Goal: Task Accomplishment & Management: Use online tool/utility

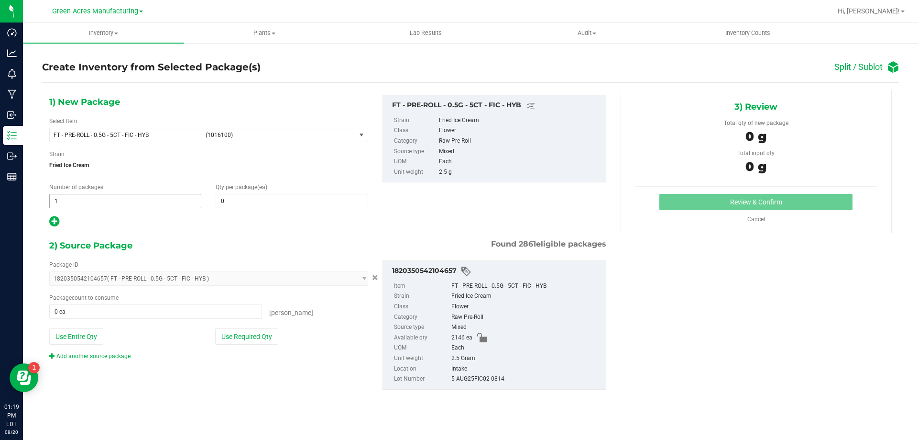
click at [181, 203] on span "1 1" at bounding box center [125, 201] width 152 height 14
type input "178"
type input "12"
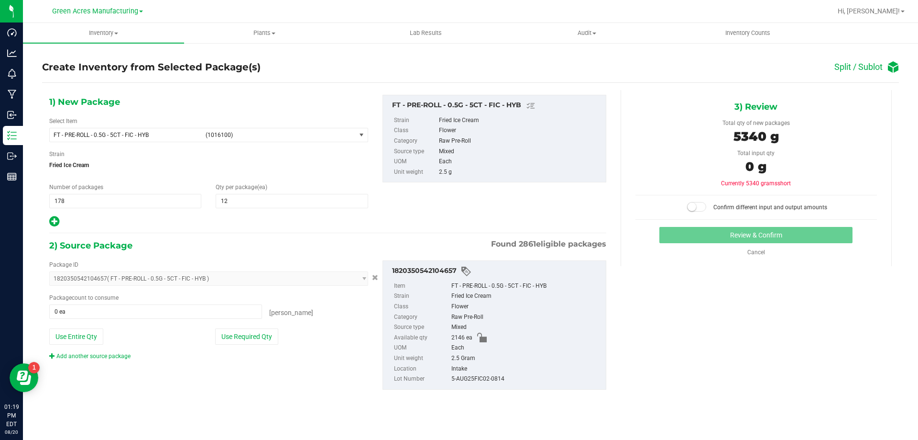
click at [67, 222] on div at bounding box center [208, 221] width 319 height 12
click at [56, 218] on icon at bounding box center [54, 221] width 10 height 12
type input "12"
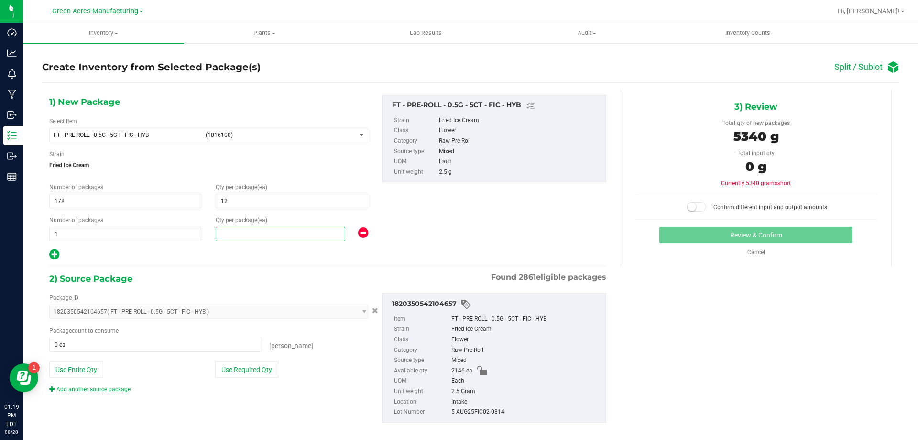
click at [251, 237] on span at bounding box center [281, 234] width 130 height 14
type input "10"
click at [264, 366] on button "Use Required Qty" at bounding box center [246, 369] width 63 height 16
type input "2146 ea"
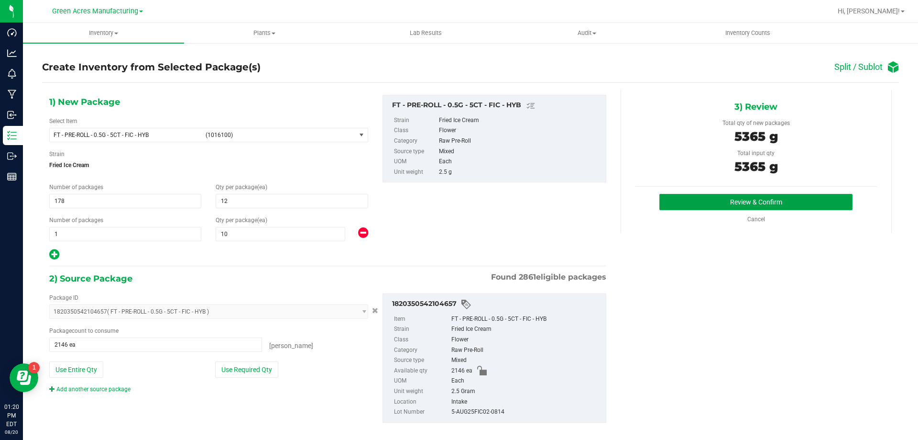
click at [792, 209] on button "Review & Confirm" at bounding box center [756, 202] width 193 height 16
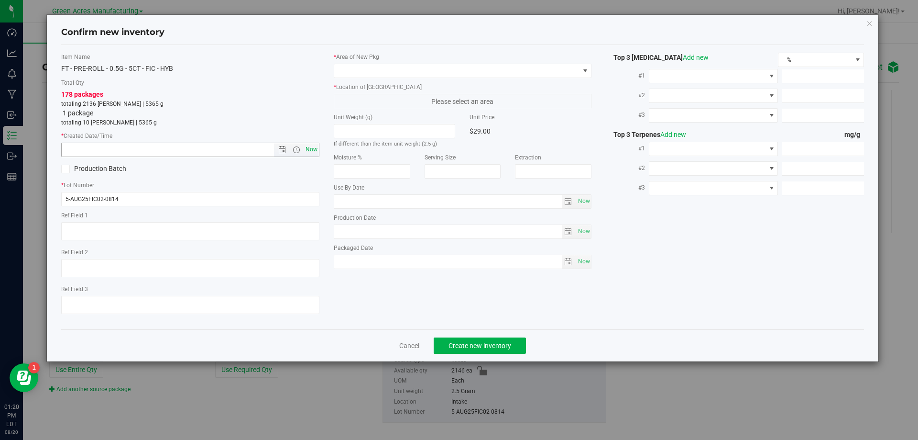
click at [313, 156] on span "Now" at bounding box center [311, 150] width 16 height 14
type input "8/20/2025 1:20 PM"
click at [401, 70] on span at bounding box center [456, 70] width 245 height 13
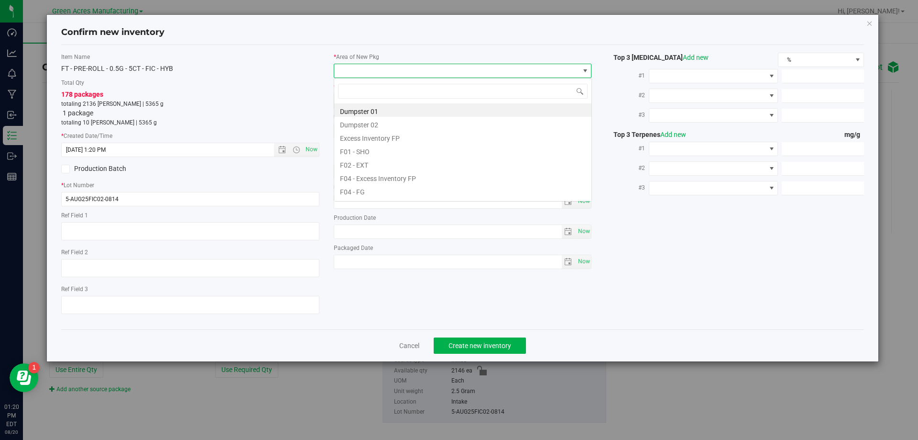
scroll to position [14, 258]
type input "vf2"
click at [392, 180] on li "VF2 - WHS" at bounding box center [462, 176] width 257 height 13
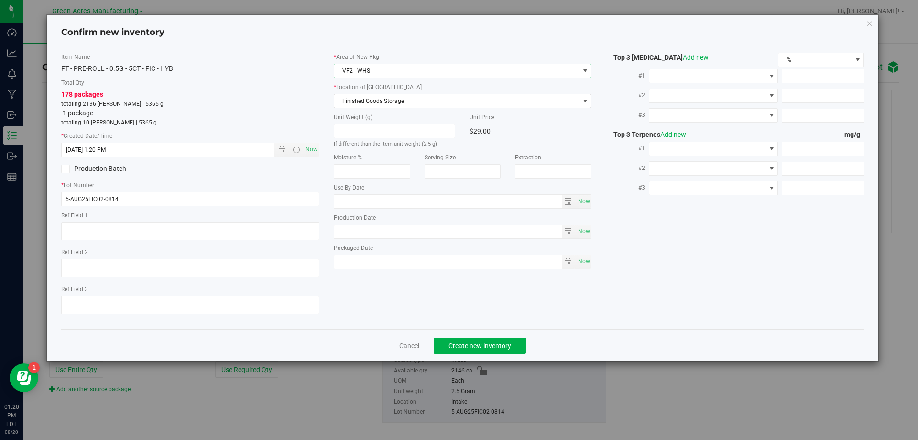
click at [408, 99] on span "Finished Goods Storage" at bounding box center [456, 100] width 245 height 13
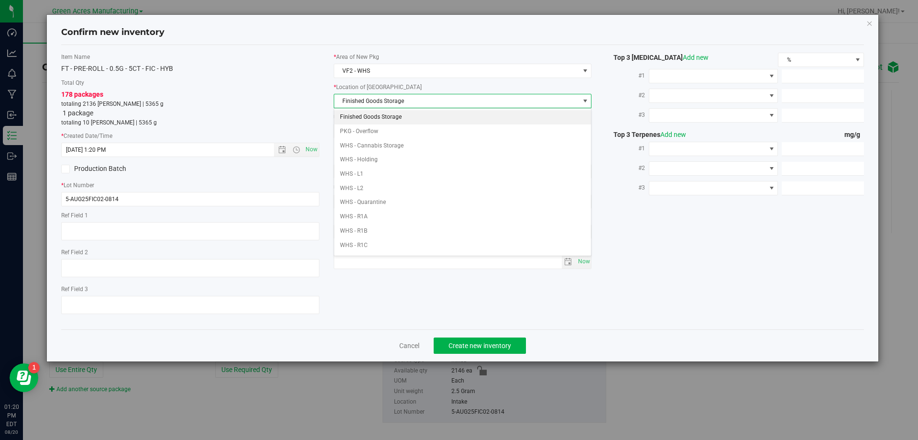
click at [401, 115] on li "Finished Goods Storage" at bounding box center [462, 117] width 257 height 14
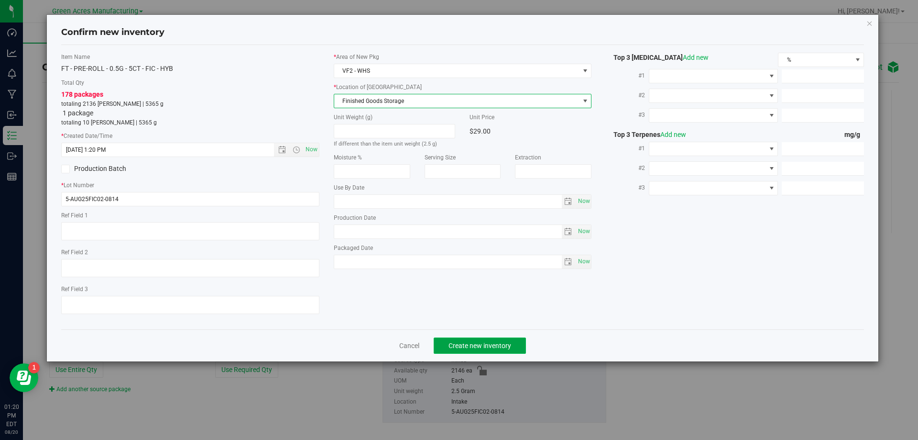
click at [462, 342] on span "Create new inventory" at bounding box center [480, 346] width 63 height 8
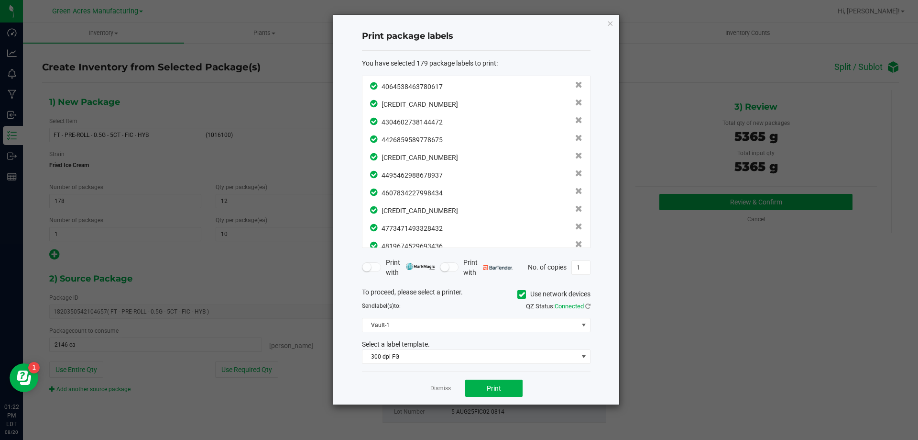
scroll to position [3004, 0]
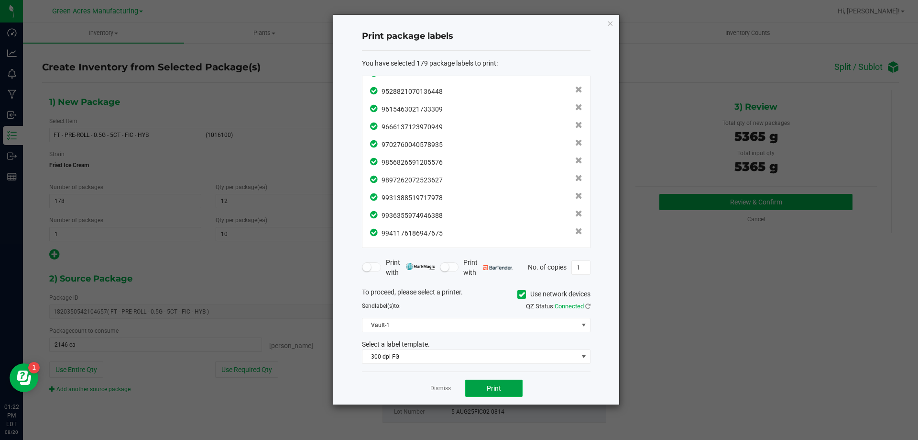
click at [489, 386] on span "Print" at bounding box center [494, 388] width 14 height 8
click at [432, 385] on link "Dismiss" at bounding box center [440, 388] width 21 height 8
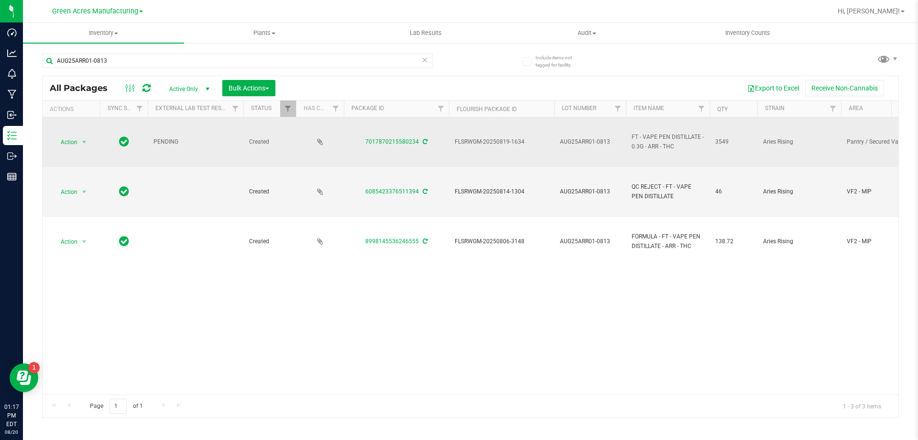
click at [425, 143] on icon at bounding box center [425, 142] width 5 height 6
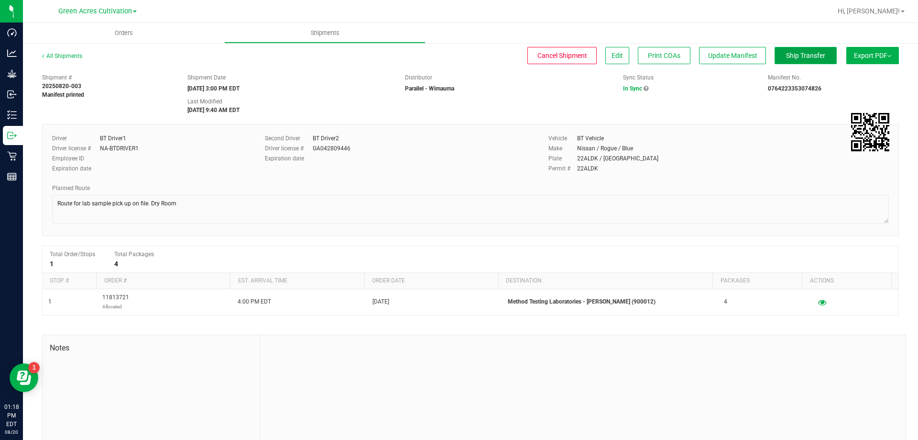
click at [791, 52] on span "Ship Transfer" at bounding box center [805, 56] width 39 height 8
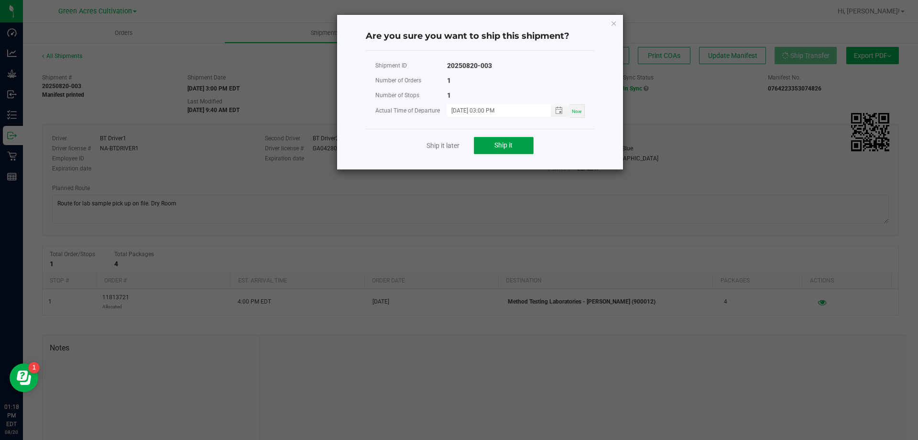
click at [518, 143] on button "Ship it" at bounding box center [504, 145] width 60 height 17
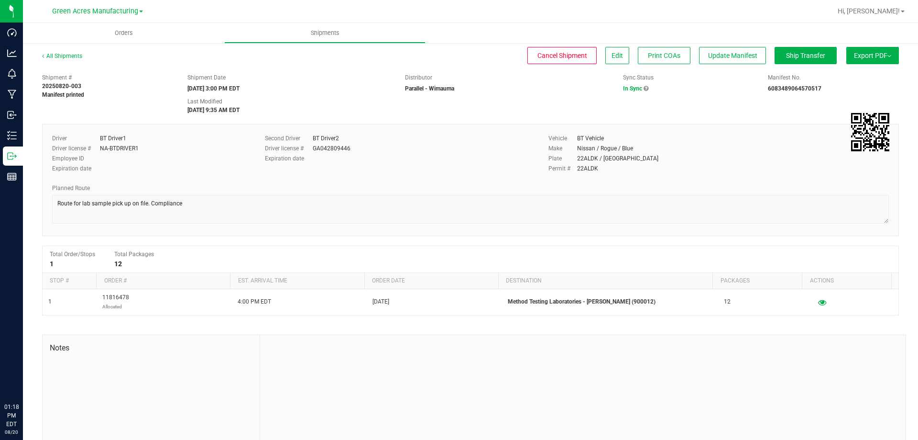
click at [812, 49] on button "Ship Transfer" at bounding box center [806, 55] width 62 height 17
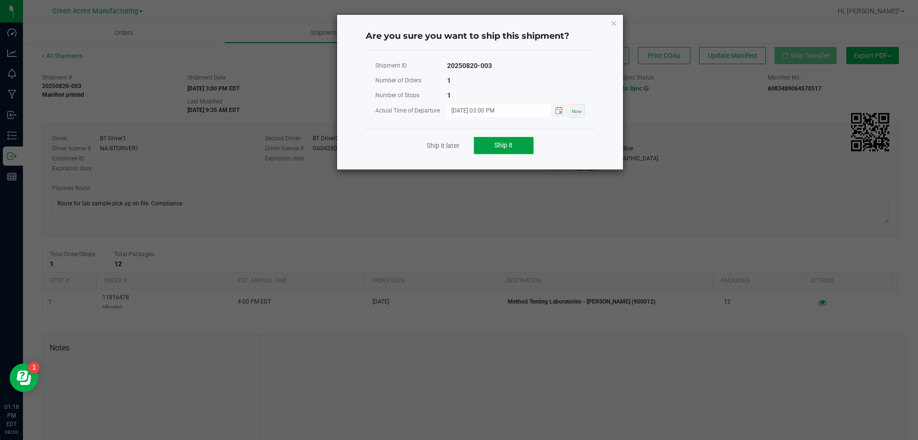
click at [514, 154] on button "Ship it" at bounding box center [504, 145] width 60 height 17
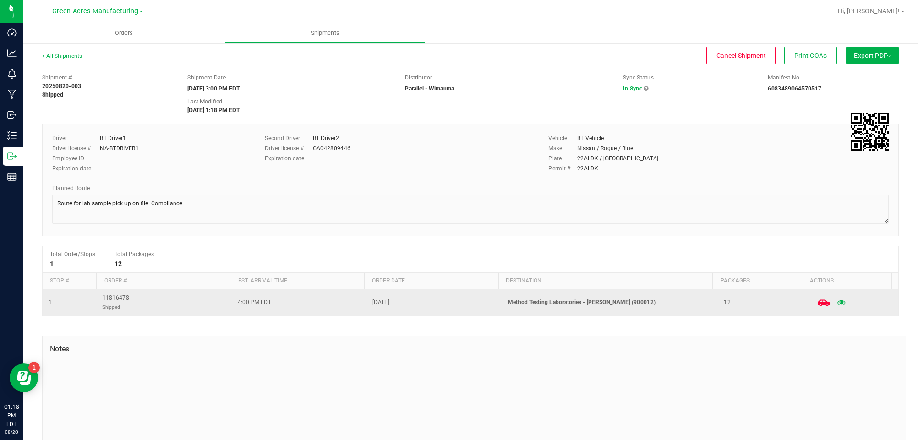
click at [814, 300] on span at bounding box center [824, 302] width 21 height 21
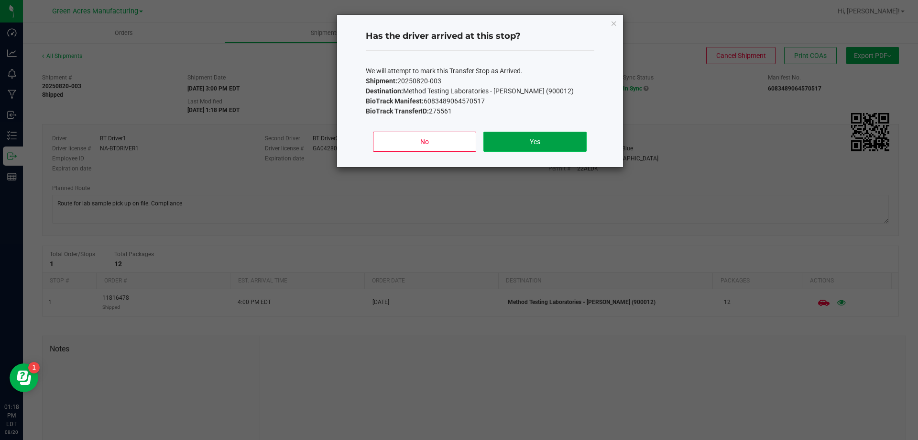
click at [556, 141] on button "Yes" at bounding box center [535, 142] width 103 height 20
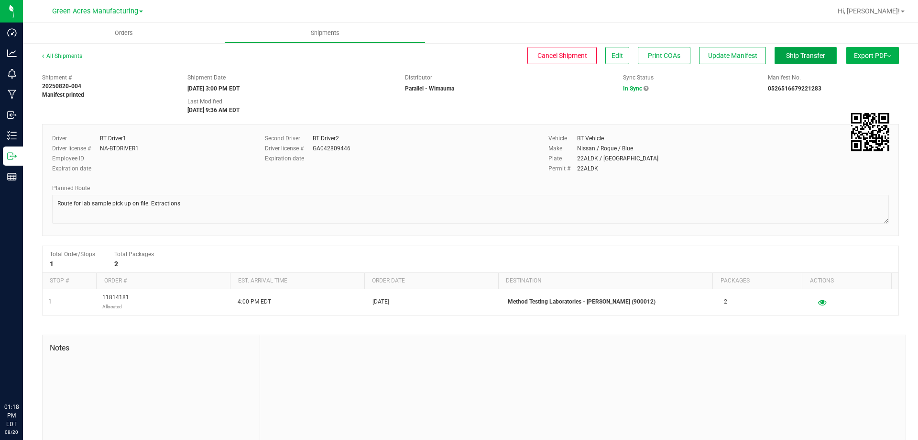
click at [784, 61] on button "Ship Transfer" at bounding box center [806, 55] width 62 height 17
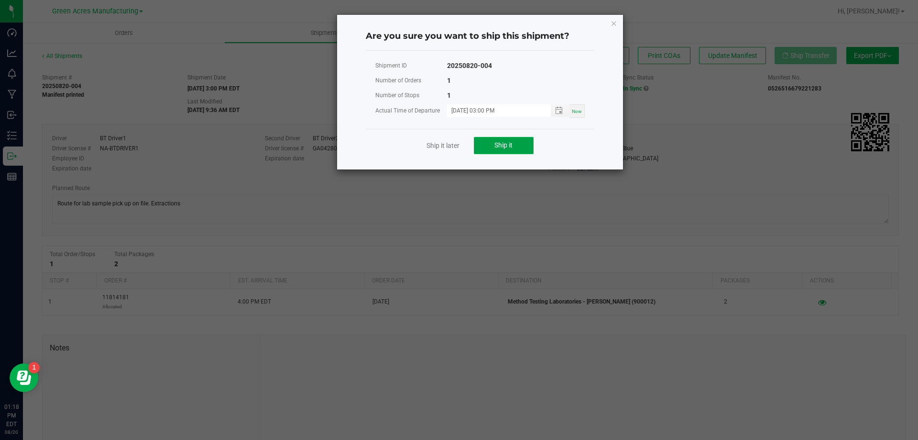
click at [507, 143] on span "Ship it" at bounding box center [504, 145] width 18 height 8
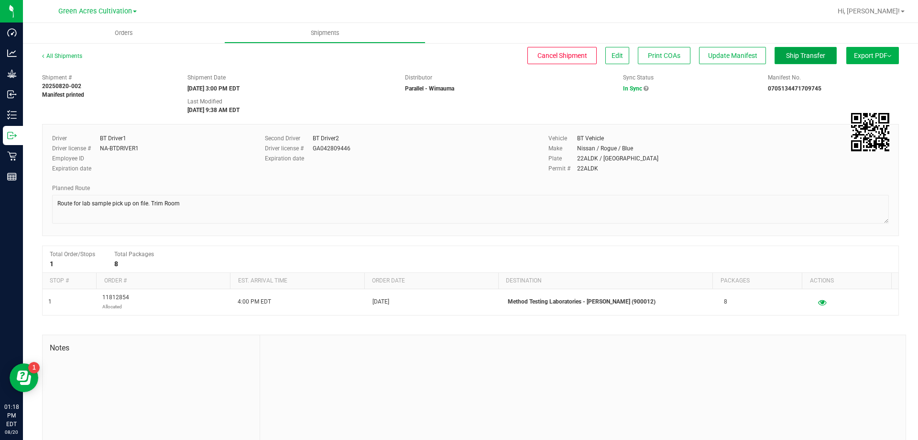
click at [800, 53] on span "Ship Transfer" at bounding box center [805, 56] width 39 height 8
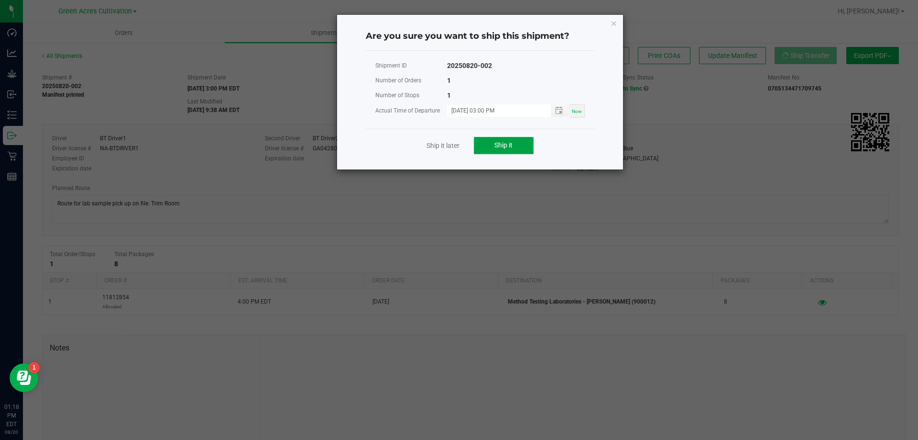
click at [499, 153] on button "Ship it" at bounding box center [504, 145] width 60 height 17
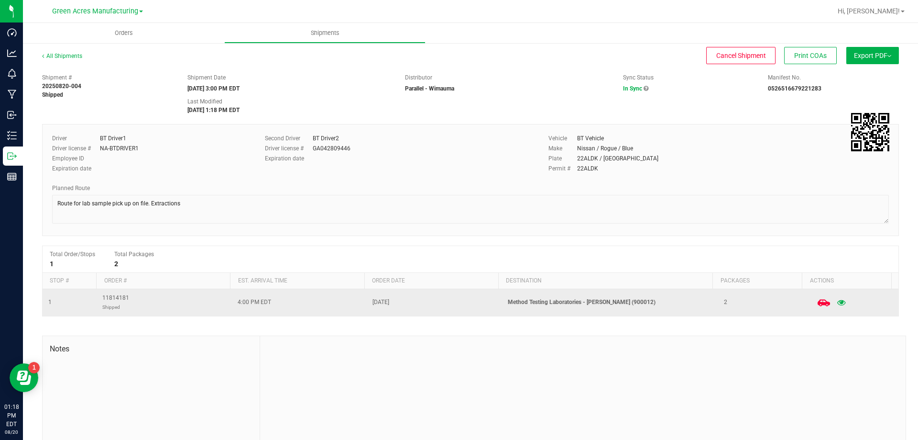
click at [817, 301] on icon at bounding box center [823, 302] width 12 height 7
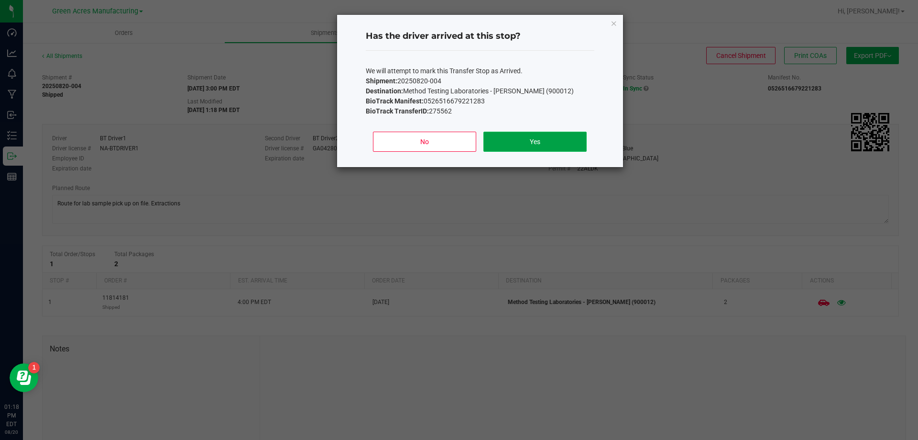
click at [577, 146] on button "Yes" at bounding box center [535, 142] width 103 height 20
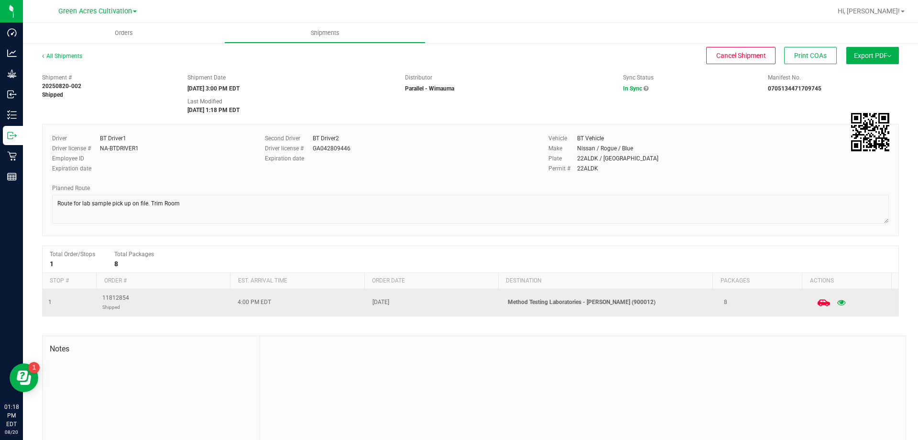
click at [814, 297] on span at bounding box center [824, 302] width 21 height 21
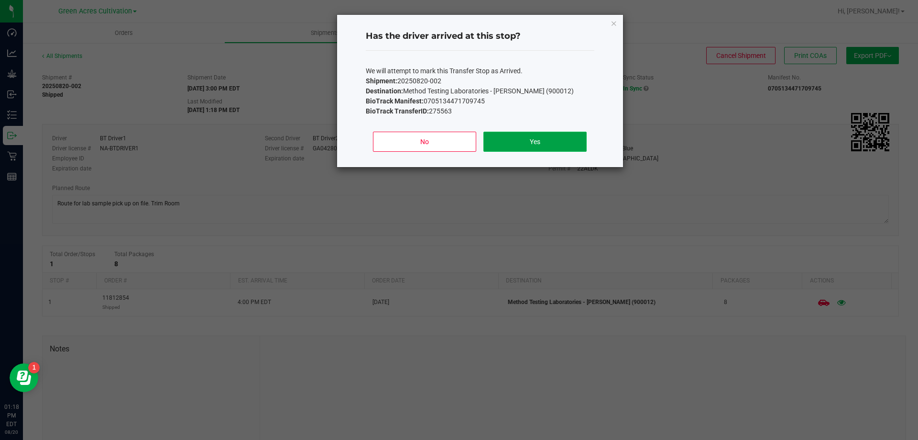
click at [579, 137] on button "Yes" at bounding box center [535, 142] width 103 height 20
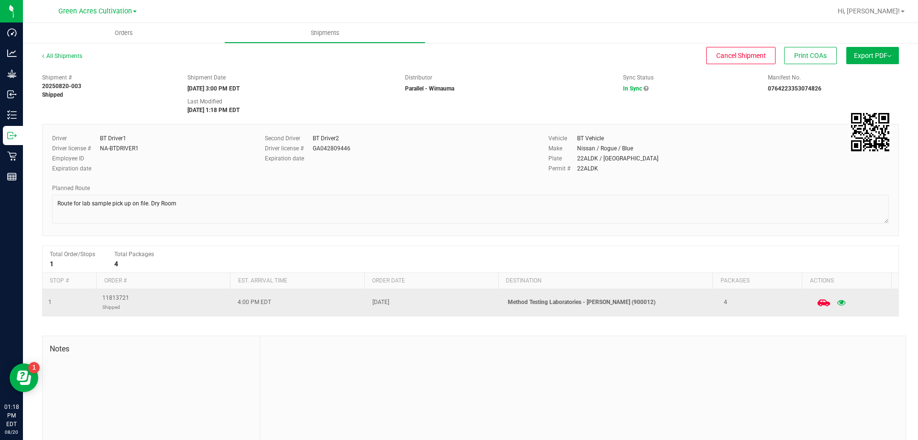
click at [815, 304] on div at bounding box center [854, 302] width 78 height 19
click at [817, 300] on icon at bounding box center [823, 302] width 12 height 12
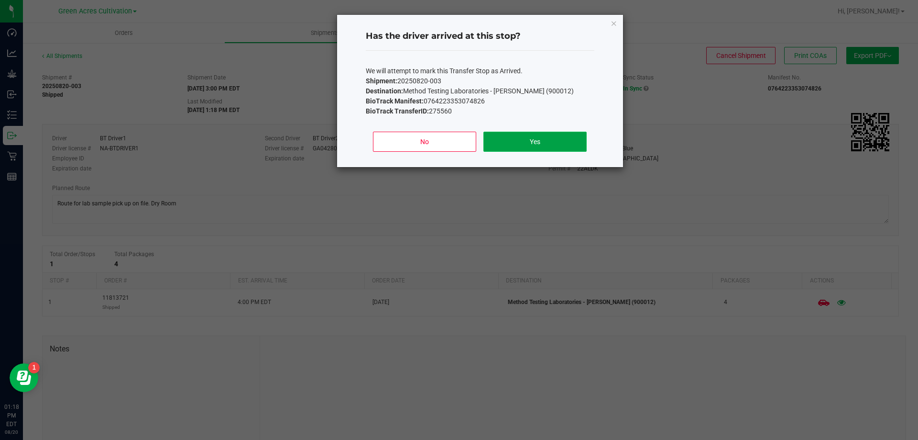
click at [563, 137] on button "Yes" at bounding box center [535, 142] width 103 height 20
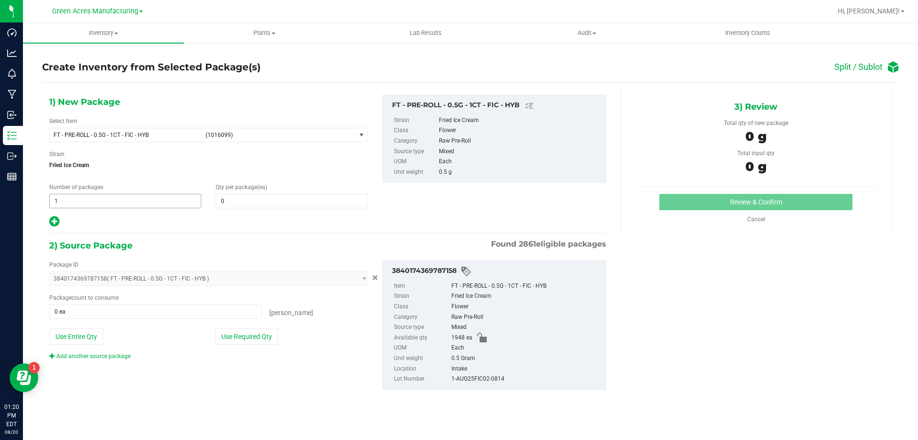
click at [165, 198] on span "1 1" at bounding box center [125, 201] width 152 height 14
type input "77"
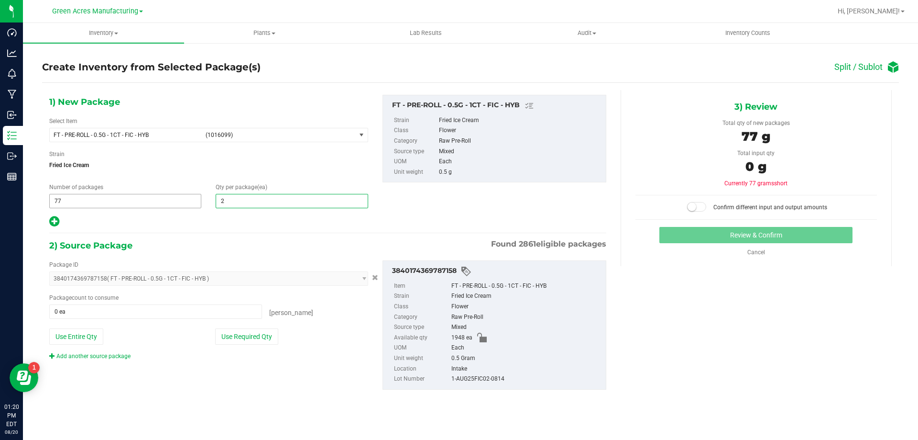
type input "25"
click at [55, 217] on icon at bounding box center [54, 221] width 10 height 12
type input "25"
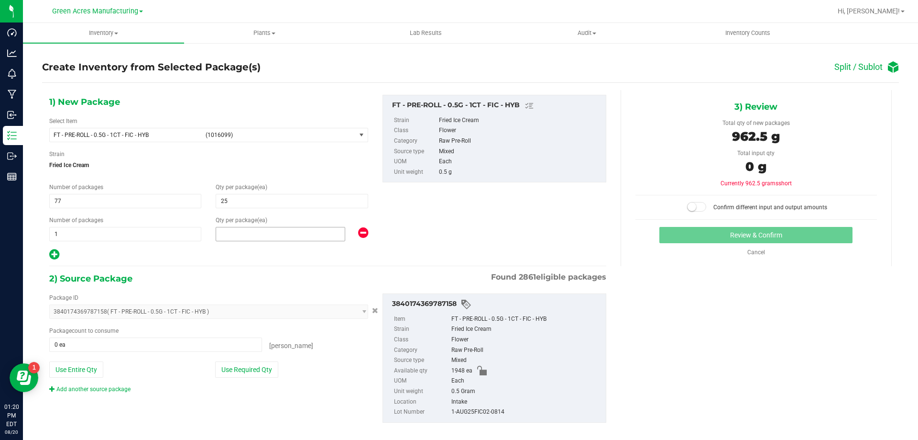
click at [235, 229] on span at bounding box center [281, 234] width 130 height 14
type input "23"
click at [241, 367] on button "Use Required Qty" at bounding box center [246, 369] width 63 height 16
type input "1948 ea"
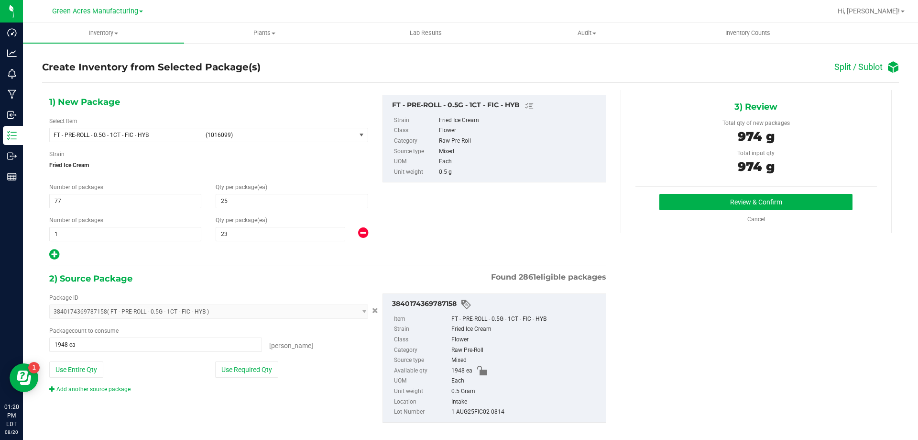
click at [702, 188] on div "3) Review Total qty of new packages 974 g Total input qty 974 g Review & Confirm" at bounding box center [756, 161] width 271 height 143
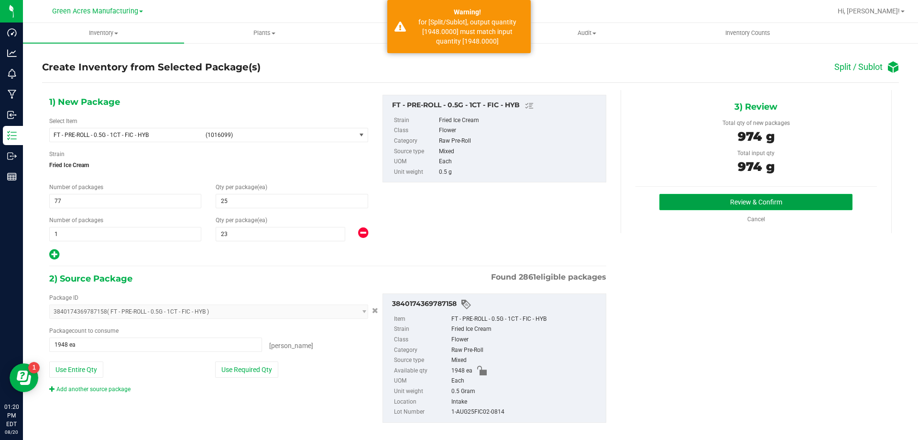
click at [704, 197] on button "Review & Confirm" at bounding box center [756, 202] width 193 height 16
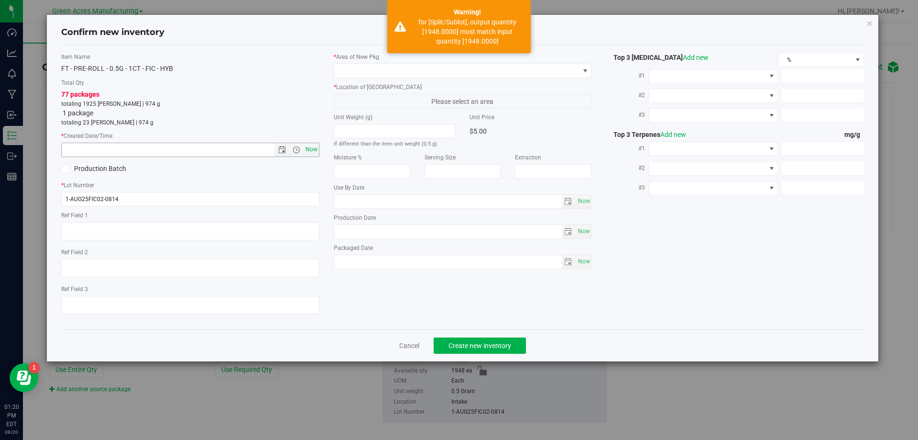
click at [312, 148] on span "Now" at bounding box center [311, 150] width 16 height 14
type input "8/20/2025 1:20 PM"
click at [410, 76] on span at bounding box center [456, 70] width 245 height 13
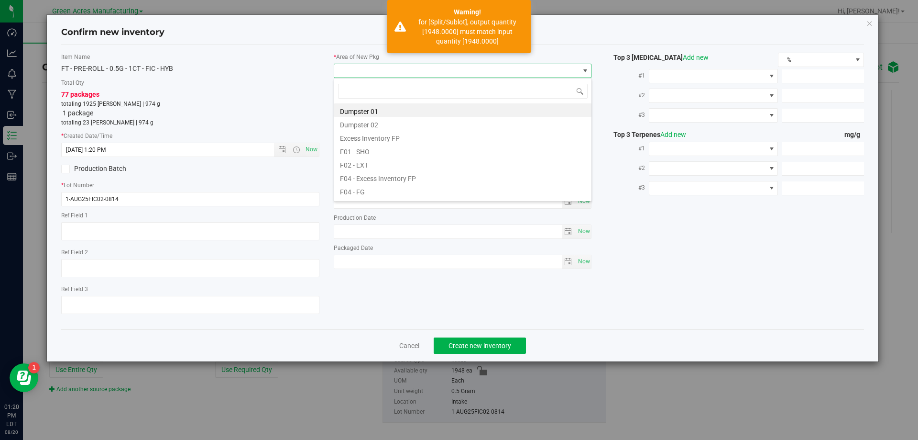
scroll to position [14, 258]
type input "vf2"
click at [384, 181] on li "VF2 - WHS" at bounding box center [462, 176] width 257 height 13
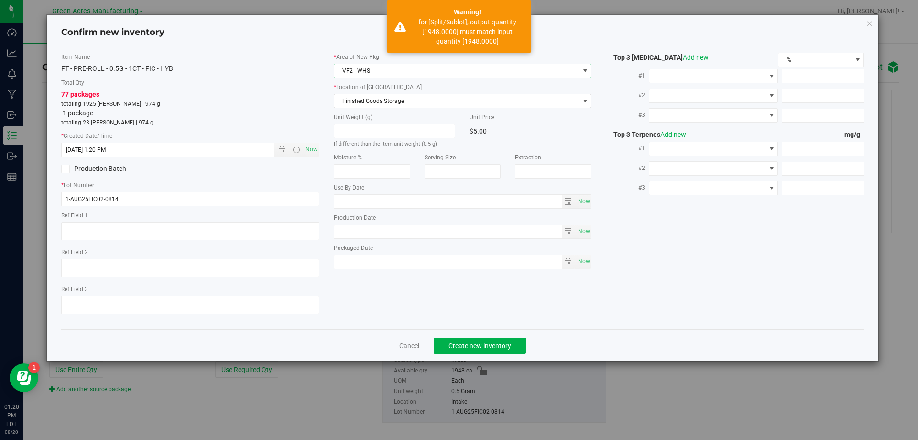
click at [429, 102] on span "Finished Goods Storage" at bounding box center [456, 100] width 245 height 13
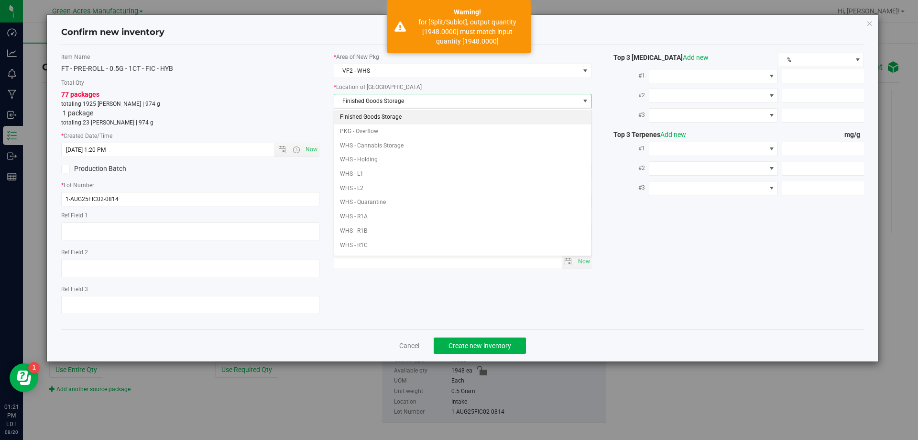
click at [421, 113] on li "Finished Goods Storage" at bounding box center [462, 117] width 257 height 14
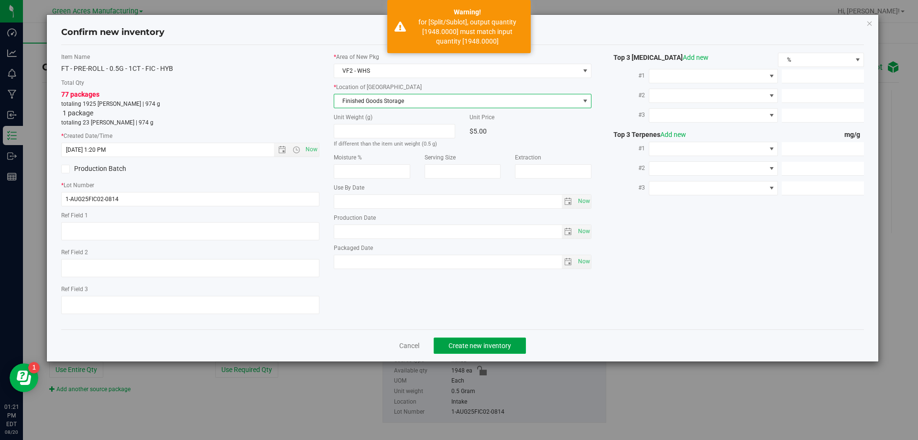
click at [496, 345] on span "Create new inventory" at bounding box center [480, 346] width 63 height 8
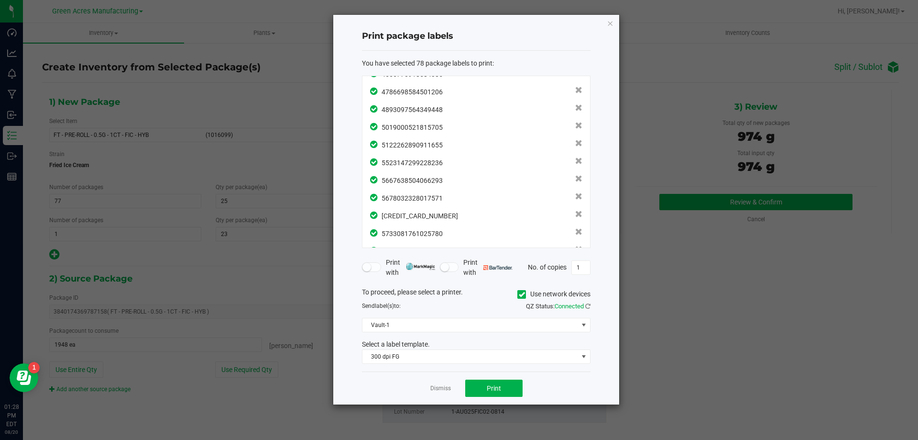
scroll to position [1217, 0]
click at [494, 378] on div "Dismiss Print" at bounding box center [476, 387] width 229 height 33
click at [492, 390] on span "Print" at bounding box center [494, 388] width 14 height 8
click at [447, 386] on link "Dismiss" at bounding box center [440, 388] width 21 height 8
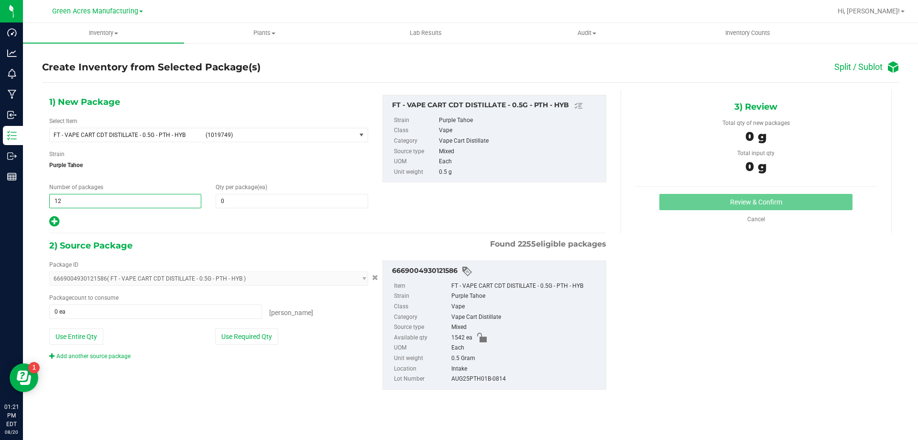
type input "128"
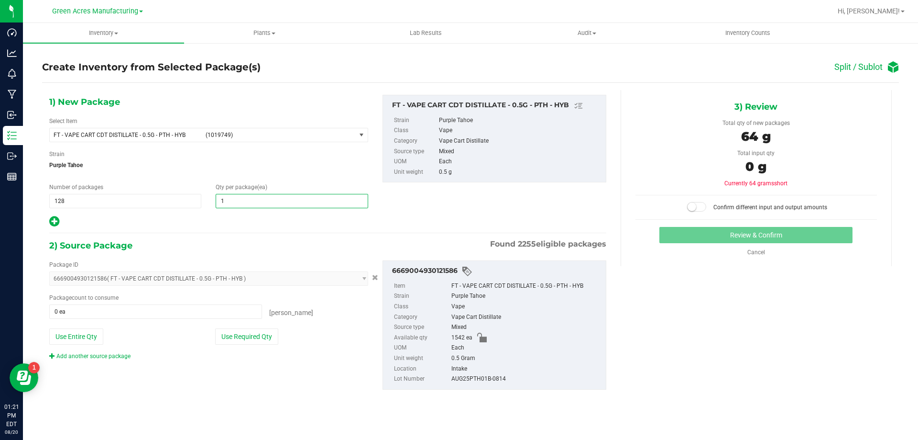
type input "12"
click at [56, 216] on icon at bounding box center [54, 221] width 10 height 12
type input "12"
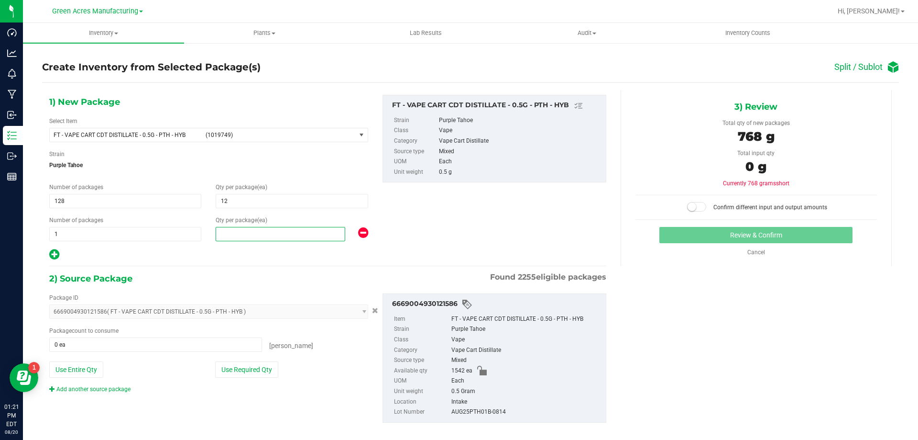
click at [224, 234] on span at bounding box center [281, 234] width 130 height 14
type input "6"
click at [242, 366] on button "Use Required Qty" at bounding box center [246, 369] width 63 height 16
type input "1542 ea"
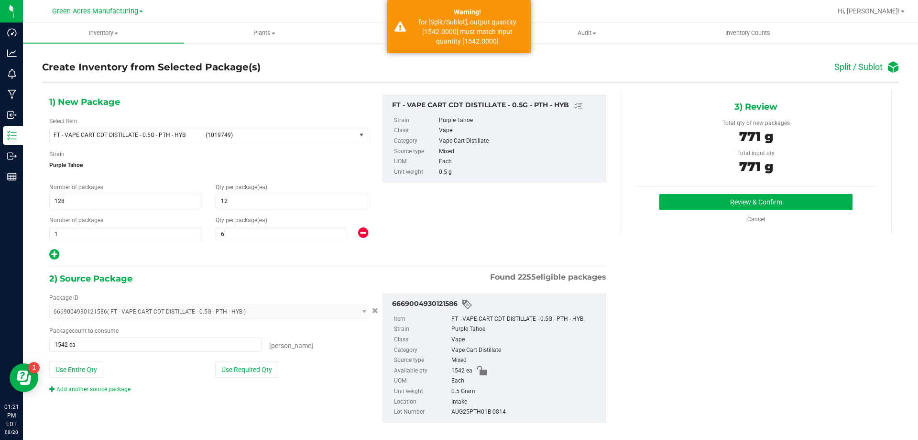
click at [669, 210] on div "Review & Confirm Cancel" at bounding box center [757, 209] width 242 height 30
click at [681, 202] on button "Review & Confirm" at bounding box center [756, 202] width 193 height 16
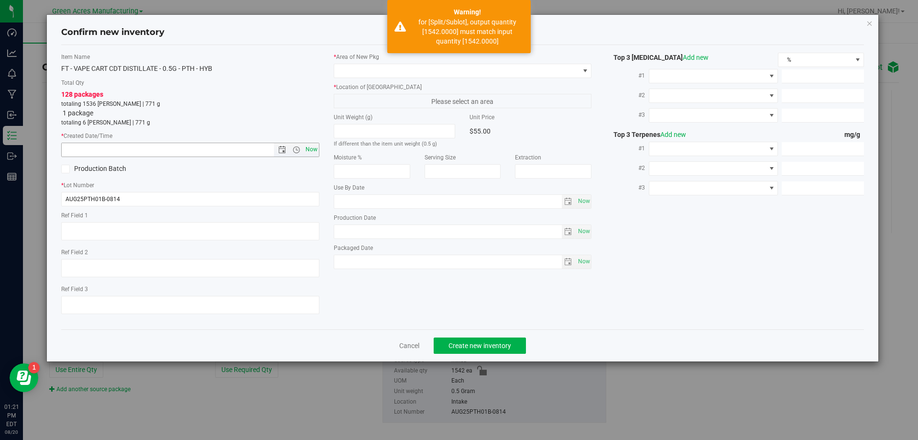
click at [312, 155] on span "Now" at bounding box center [311, 150] width 16 height 14
type input "[DATE] 1:21 PM"
click at [415, 81] on div "* Area of New Pkg * Location of New Pkg Please select an area Unit Weight (g) I…" at bounding box center [463, 163] width 273 height 221
click at [426, 66] on span at bounding box center [456, 70] width 245 height 13
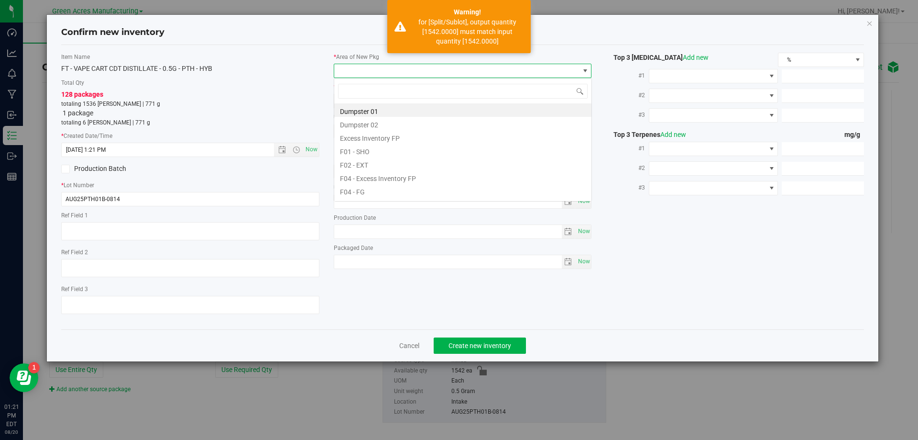
scroll to position [14, 258]
type input "vf2"
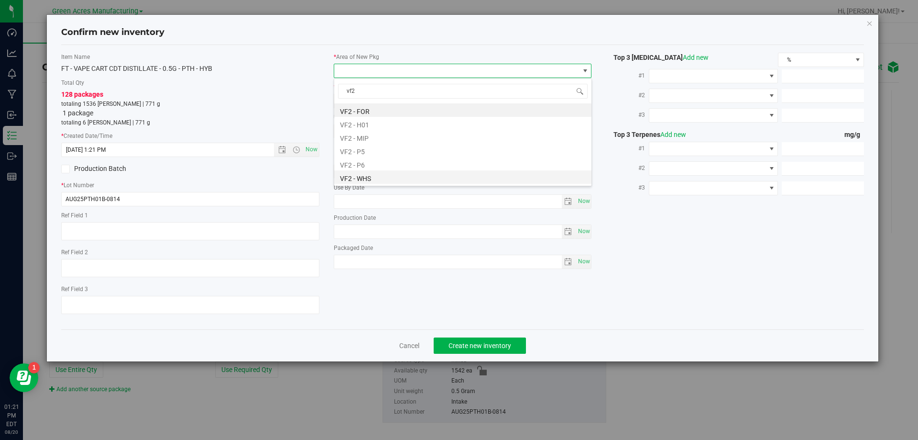
click at [385, 179] on li "VF2 - WHS" at bounding box center [462, 176] width 257 height 13
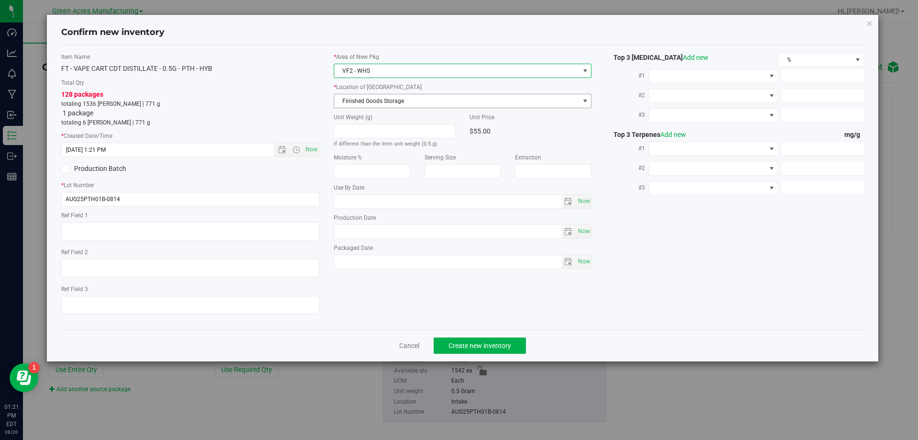
click at [408, 100] on span "Finished Goods Storage" at bounding box center [456, 100] width 245 height 13
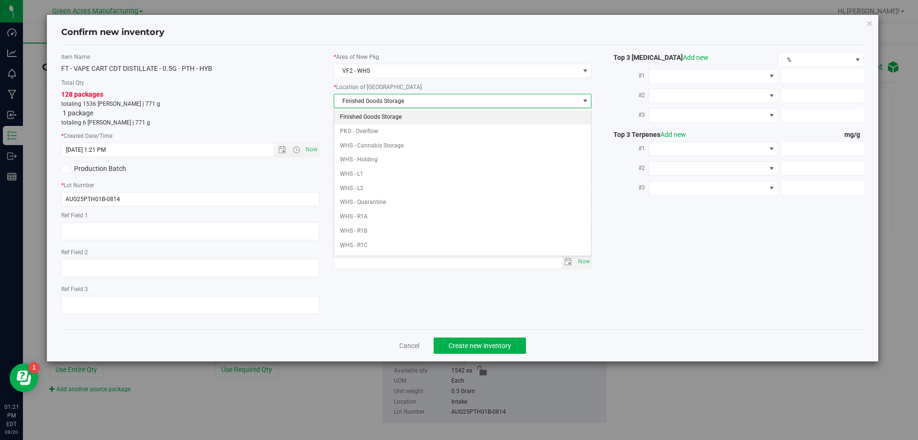
click at [406, 116] on li "Finished Goods Storage" at bounding box center [462, 117] width 257 height 14
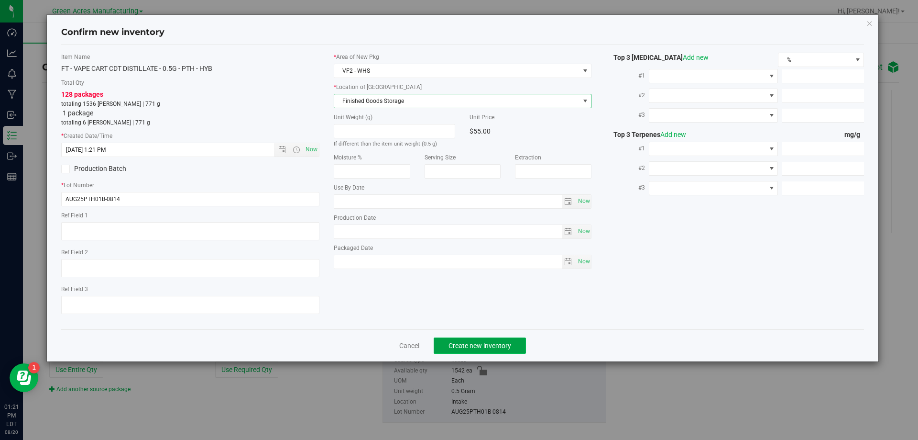
click at [464, 346] on span "Create new inventory" at bounding box center [480, 346] width 63 height 8
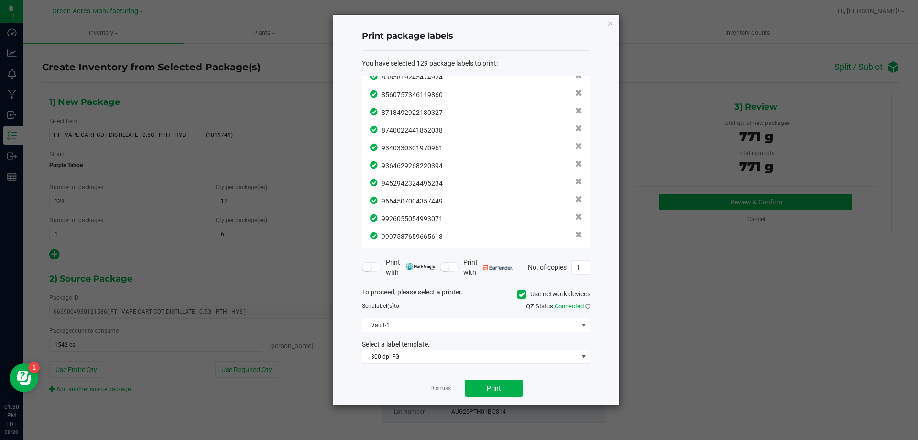
scroll to position [2119, 0]
click at [477, 387] on button "Print" at bounding box center [493, 387] width 57 height 17
click at [440, 387] on link "Dismiss" at bounding box center [440, 388] width 21 height 8
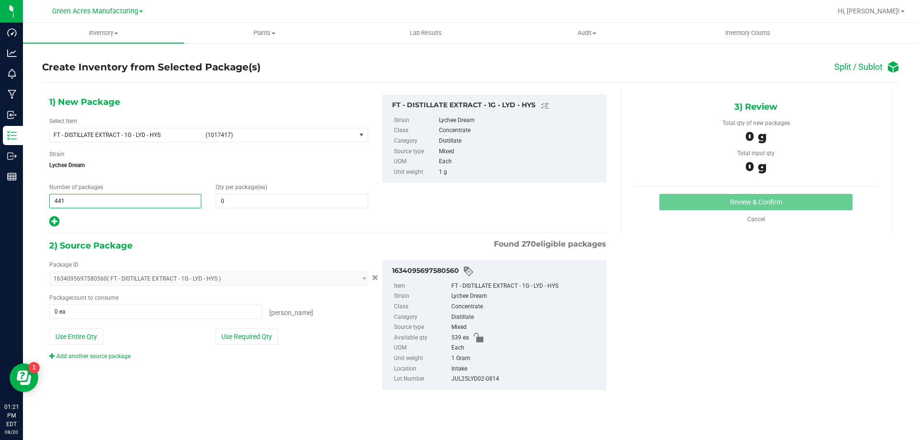
type input "44"
type input "12"
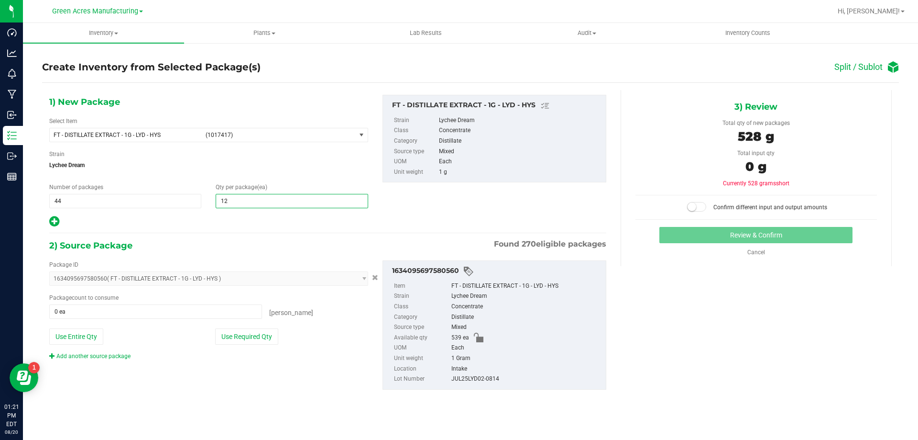
click at [55, 221] on icon at bounding box center [54, 221] width 10 height 12
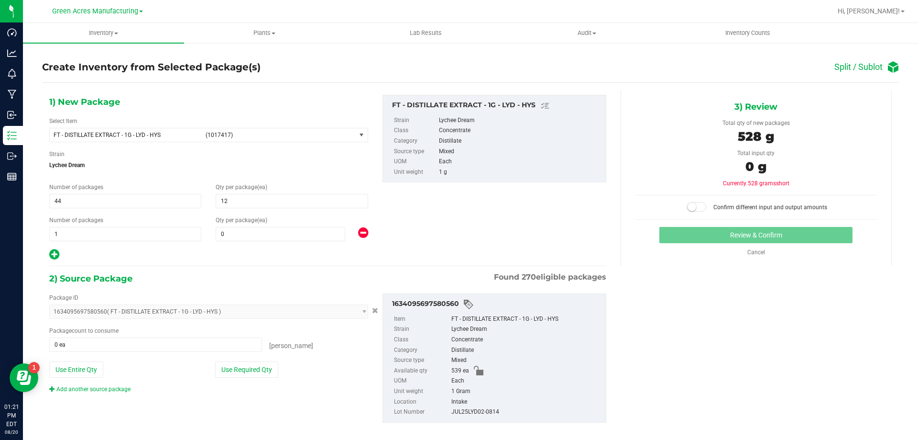
type input "12"
click at [271, 231] on span at bounding box center [281, 234] width 130 height 14
type input "11"
click at [249, 364] on button "Use Required Qty" at bounding box center [246, 369] width 63 height 16
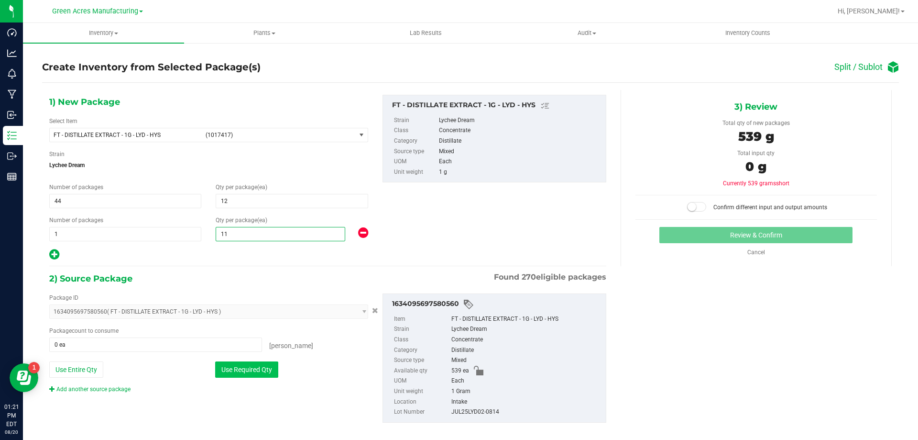
type input "539 ea"
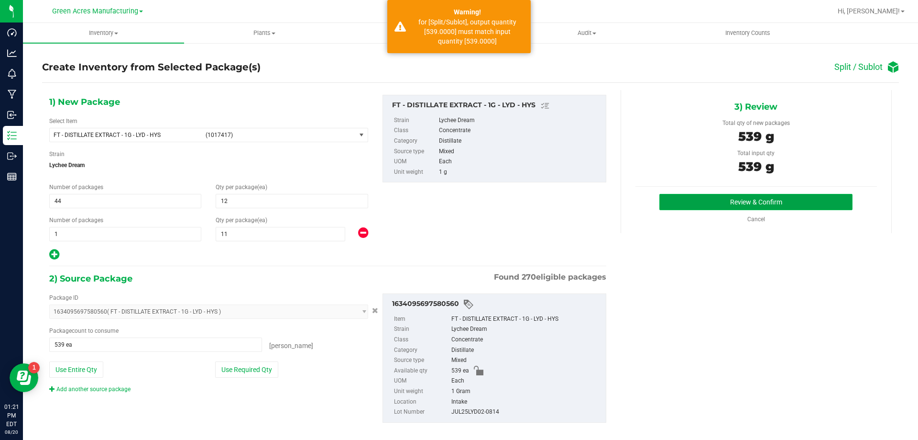
click at [691, 201] on button "Review & Confirm" at bounding box center [756, 202] width 193 height 16
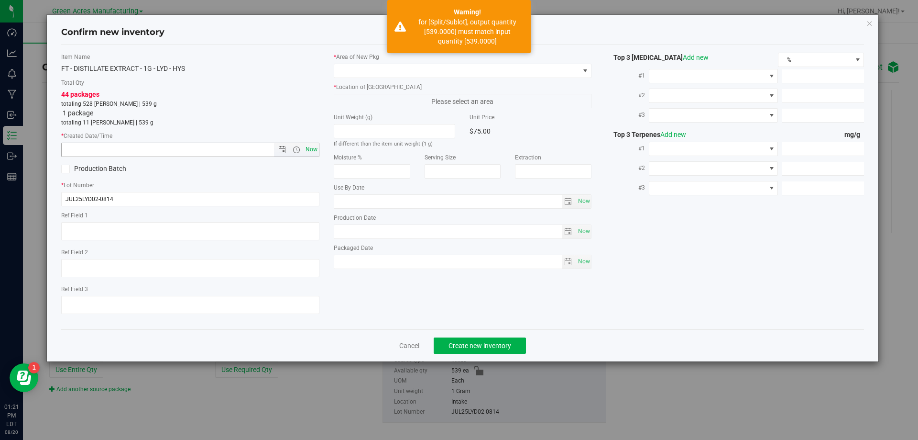
click at [312, 149] on span "Now" at bounding box center [311, 150] width 16 height 14
type input "[DATE] 1:21 PM"
click at [419, 69] on span at bounding box center [456, 70] width 245 height 13
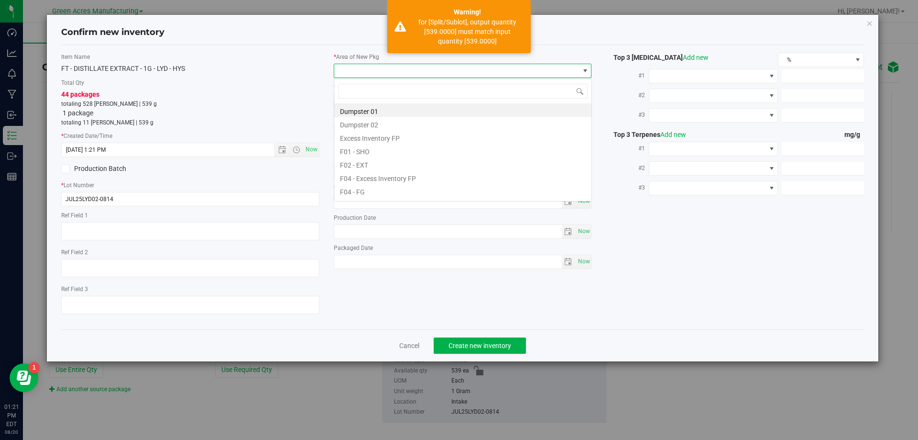
scroll to position [14, 258]
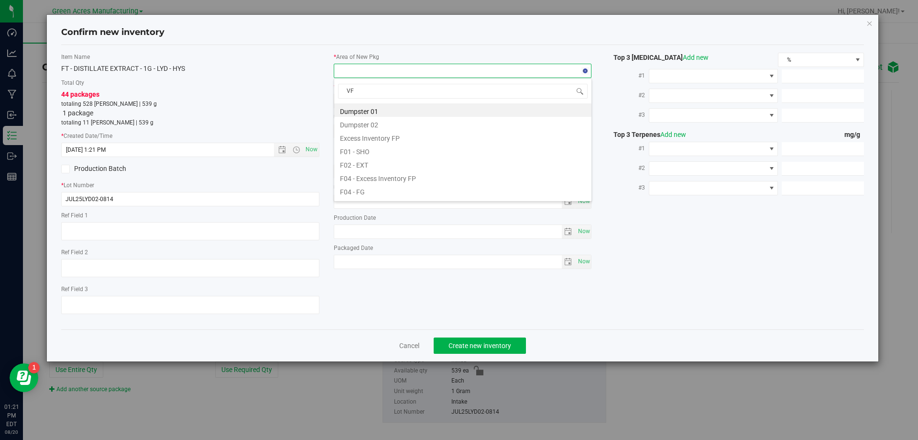
type input "VF2"
click at [377, 175] on li "VF2 - WHS" at bounding box center [462, 176] width 257 height 13
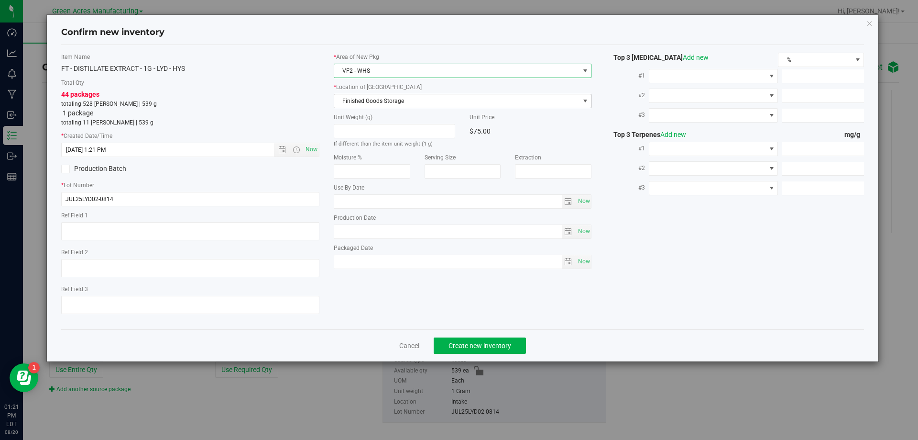
click at [415, 106] on span "Finished Goods Storage" at bounding box center [456, 100] width 245 height 13
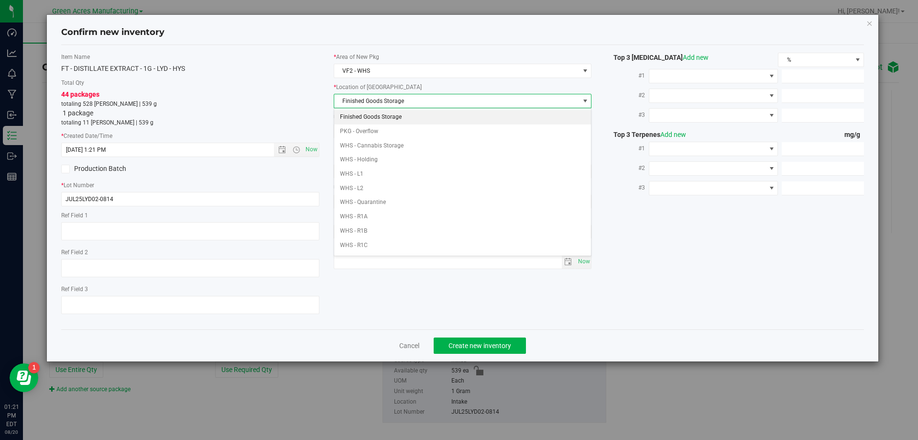
click at [413, 112] on li "Finished Goods Storage" at bounding box center [462, 117] width 257 height 14
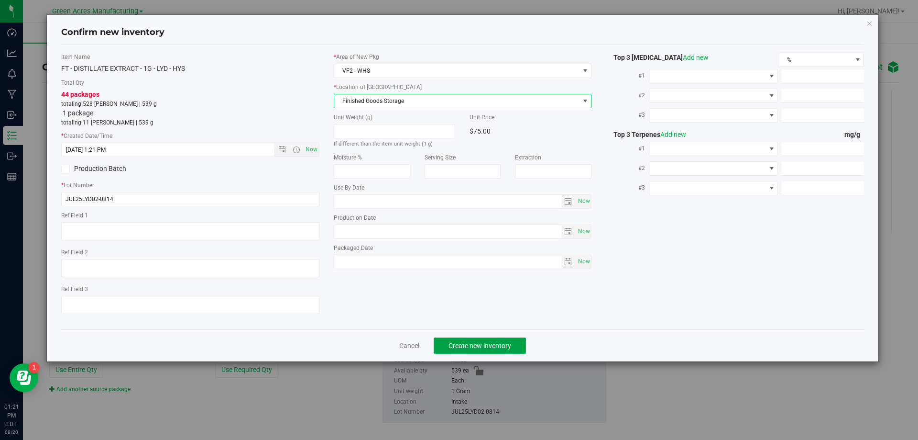
click at [494, 347] on span "Create new inventory" at bounding box center [480, 346] width 63 height 8
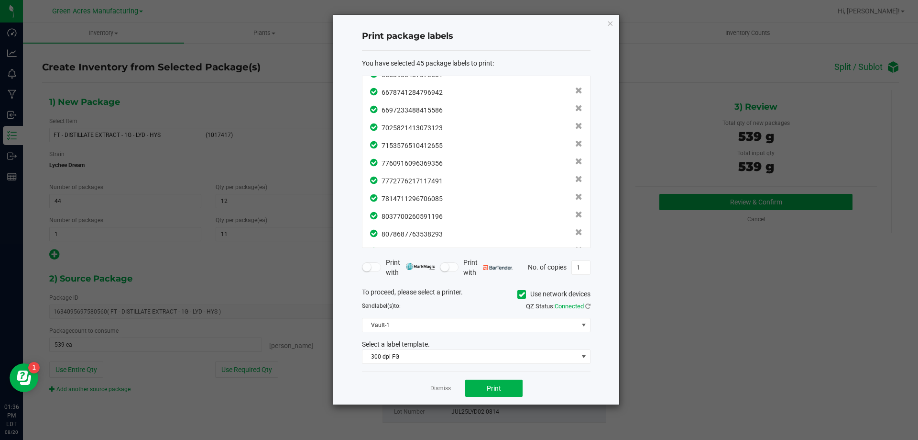
scroll to position [633, 0]
click at [488, 384] on span "Print" at bounding box center [494, 388] width 14 height 8
click at [439, 397] on div "Dismiss Print" at bounding box center [476, 387] width 229 height 33
click at [439, 392] on link "Dismiss" at bounding box center [440, 388] width 21 height 8
